Goal: Transaction & Acquisition: Purchase product/service

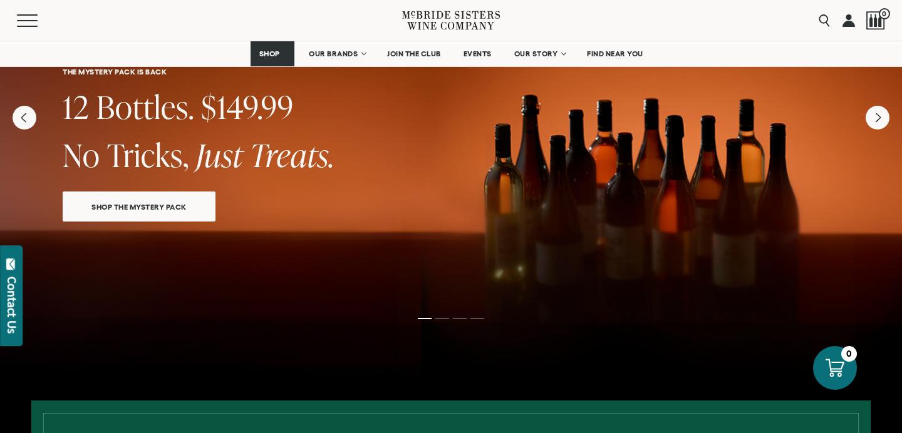
scroll to position [105, 0]
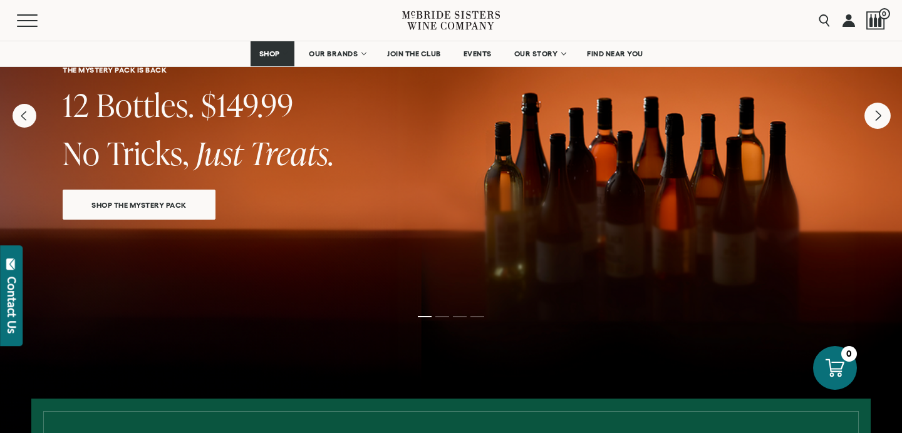
click at [872, 121] on icon "Next" at bounding box center [877, 116] width 26 height 26
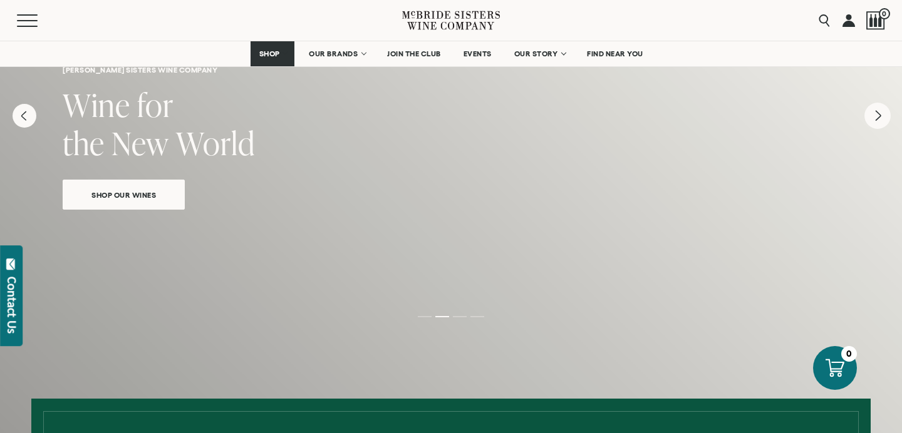
click at [875, 121] on icon "Next" at bounding box center [877, 116] width 26 height 26
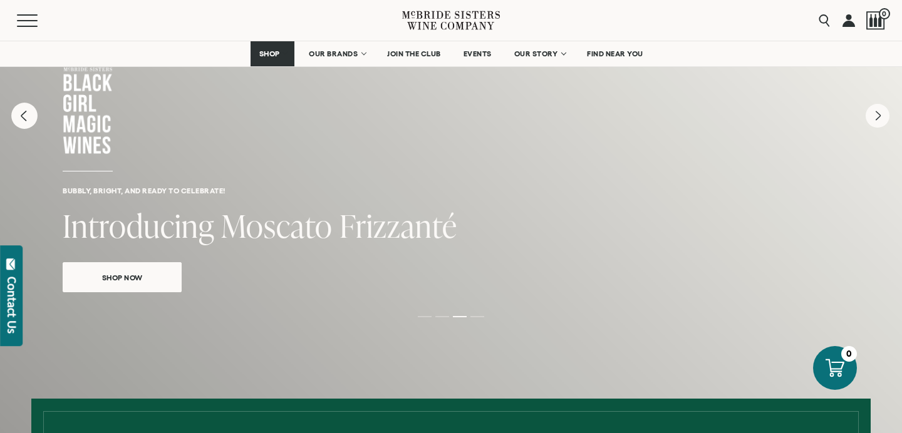
click at [16, 110] on icon "Previous" at bounding box center [24, 116] width 26 height 26
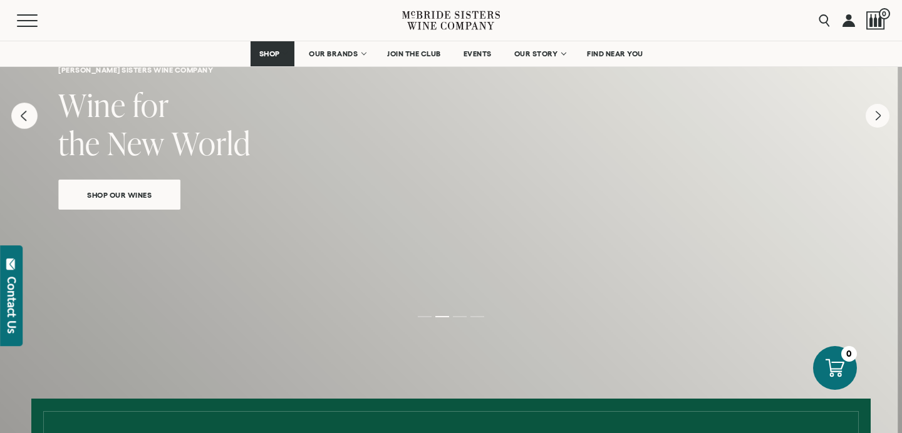
click at [16, 110] on icon "Previous" at bounding box center [24, 116] width 26 height 26
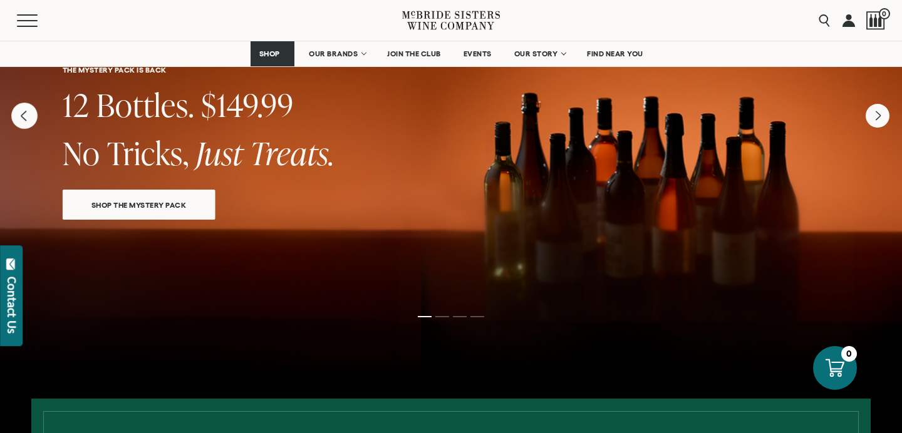
click at [16, 110] on icon "Previous" at bounding box center [24, 116] width 26 height 26
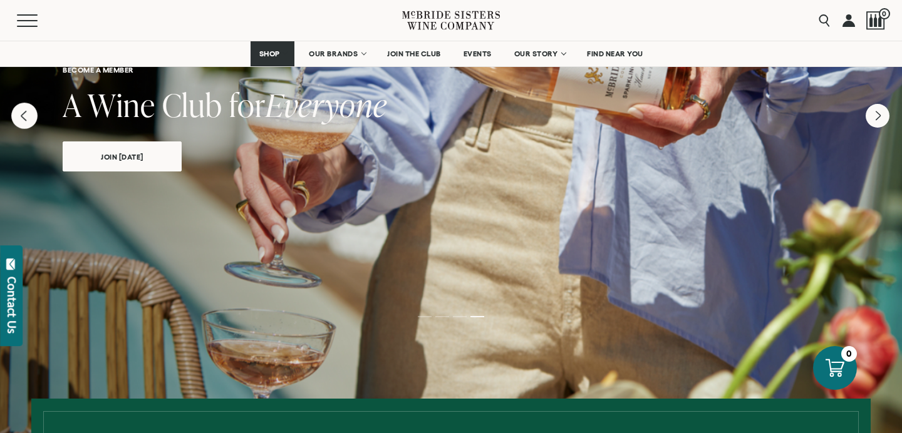
click at [16, 110] on icon "Previous" at bounding box center [24, 116] width 26 height 26
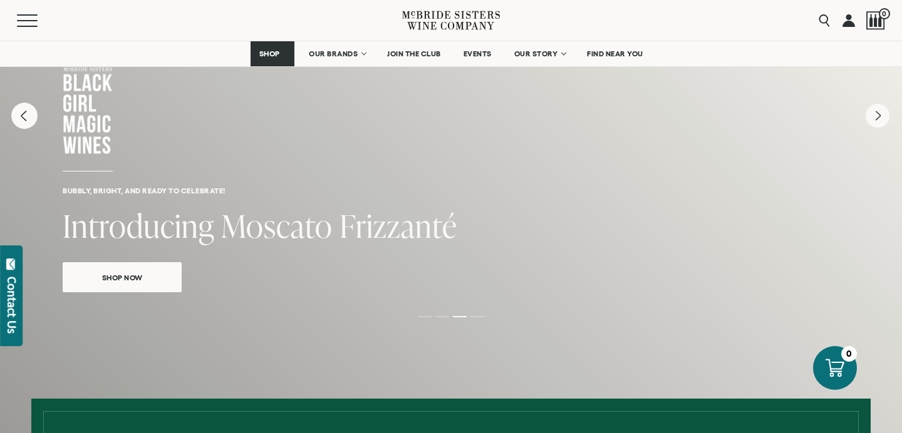
click at [24, 118] on icon "Previous" at bounding box center [23, 116] width 5 height 10
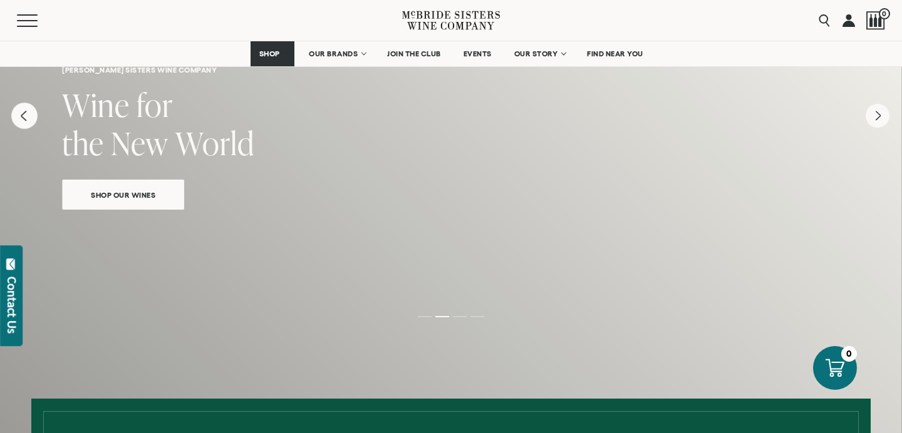
click at [24, 118] on icon "Previous" at bounding box center [23, 116] width 5 height 10
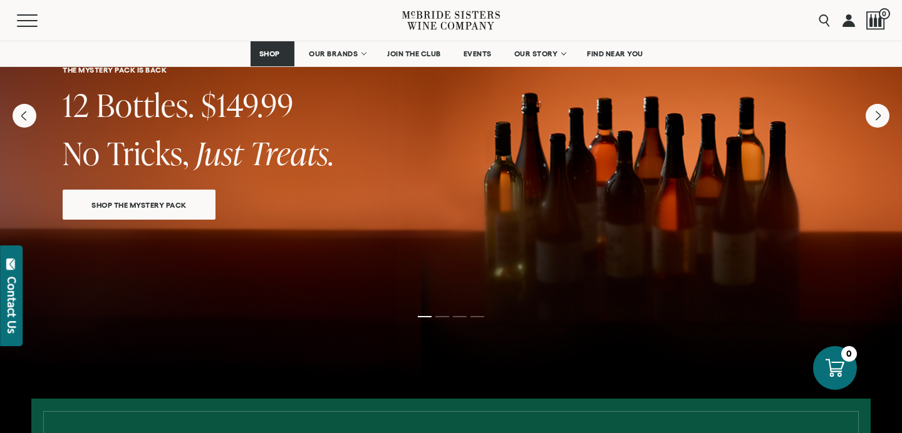
click at [167, 210] on link "SHOP THE MYSTERY PACK" at bounding box center [139, 205] width 153 height 30
